Goal: Transaction & Acquisition: Purchase product/service

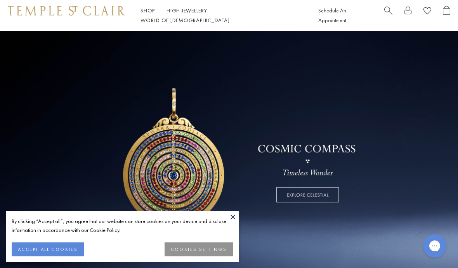
click at [234, 218] on button at bounding box center [233, 217] width 12 height 12
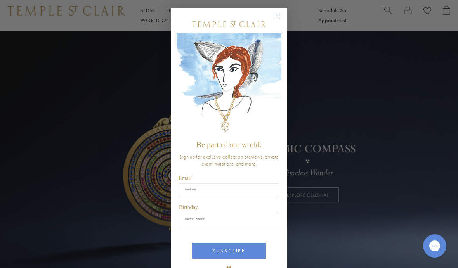
click at [282, 16] on circle "Close dialog" at bounding box center [278, 16] width 9 height 9
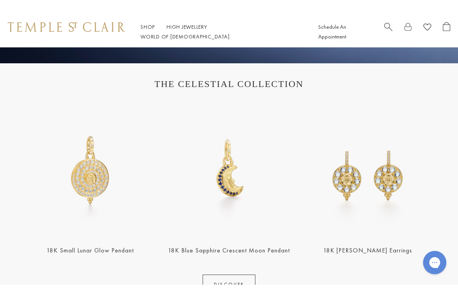
scroll to position [237, 0]
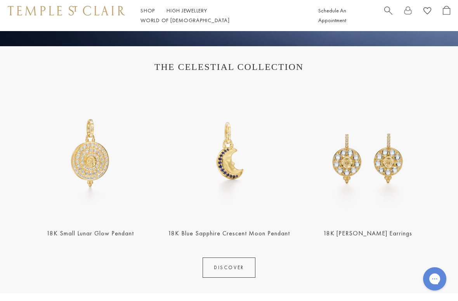
click at [103, 173] on img at bounding box center [90, 153] width 134 height 134
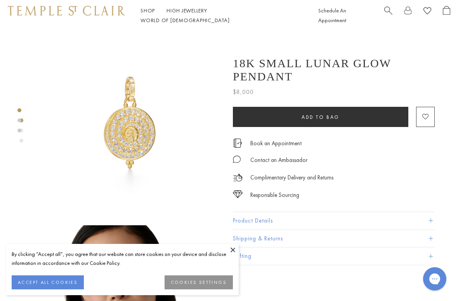
click at [139, 142] on img at bounding box center [130, 122] width 183 height 183
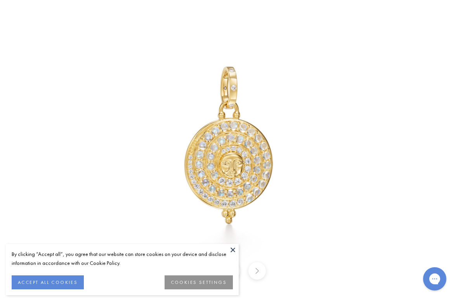
click at [234, 252] on button at bounding box center [233, 250] width 12 height 12
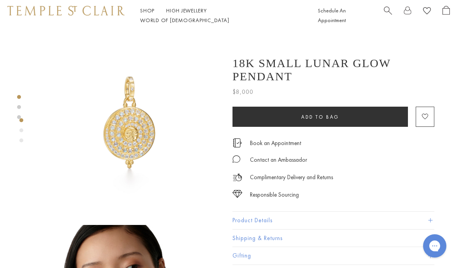
scroll to position [0, 1]
click at [149, 14] on link "Shop Shop" at bounding box center [147, 10] width 14 height 7
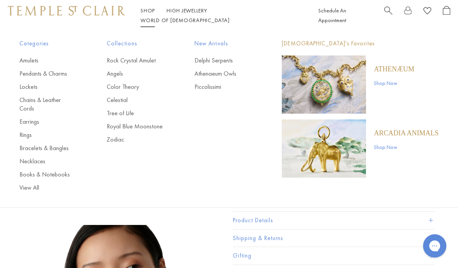
click at [58, 144] on link "Bracelets & Bangles" at bounding box center [47, 148] width 56 height 9
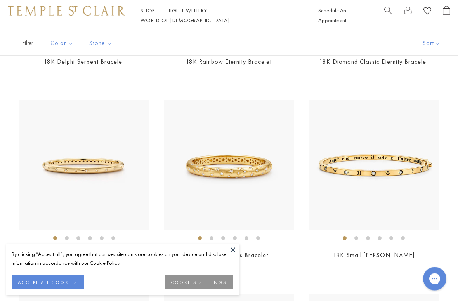
scroll to position [221, 0]
click at [234, 251] on button at bounding box center [233, 250] width 12 height 12
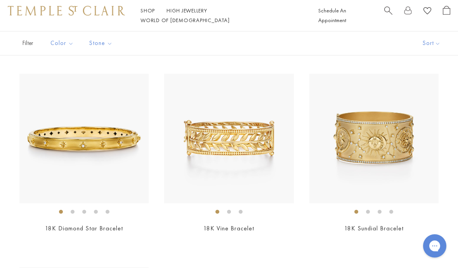
scroll to position [1796, 0]
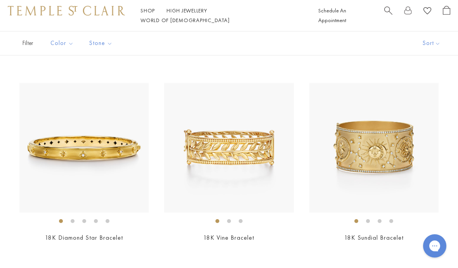
click at [384, 141] on img at bounding box center [374, 147] width 129 height 129
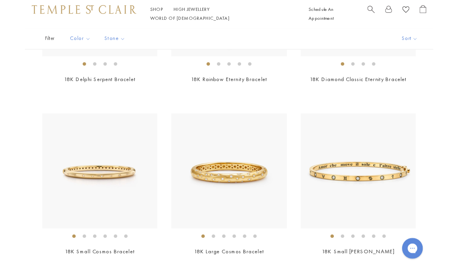
scroll to position [0, 0]
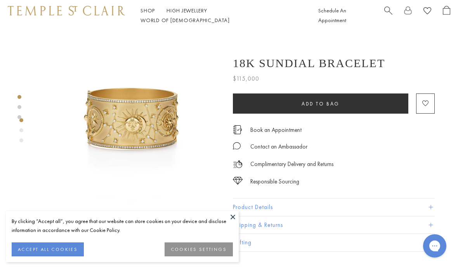
click at [234, 218] on button at bounding box center [233, 217] width 12 height 12
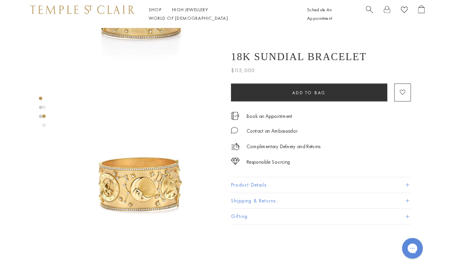
scroll to position [0, 2]
